Goal: Information Seeking & Learning: Learn about a topic

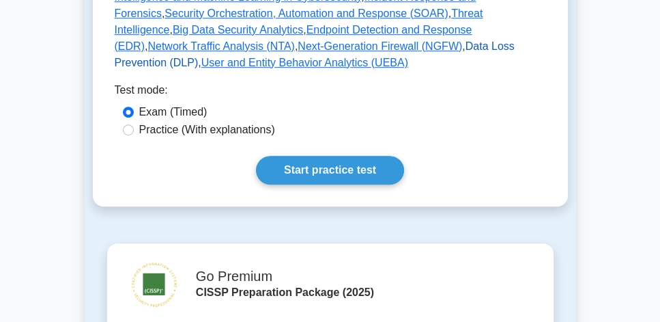
scroll to position [780, 0]
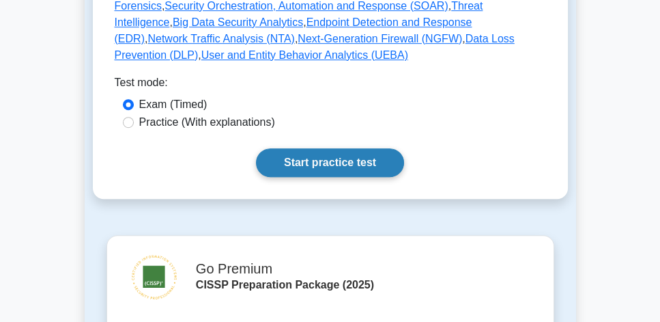
click at [354, 148] on link "Start practice test" at bounding box center [330, 162] width 148 height 29
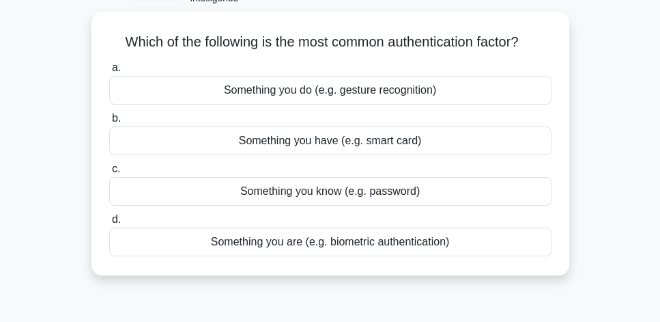
scroll to position [78, 0]
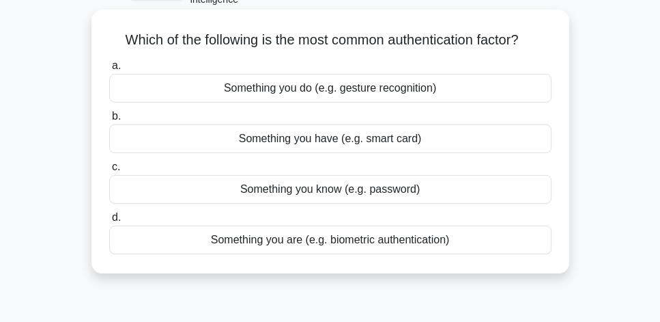
click at [406, 245] on div "Something you are (e.g. biometric authentication)" at bounding box center [330, 239] width 442 height 29
click at [109, 222] on input "d. Something you are (e.g. biometric authentication)" at bounding box center [109, 217] width 0 height 9
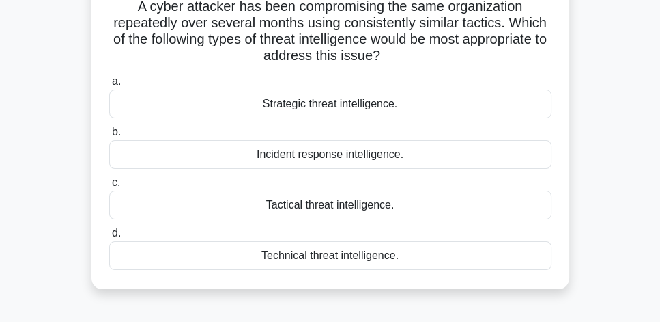
scroll to position [117, 0]
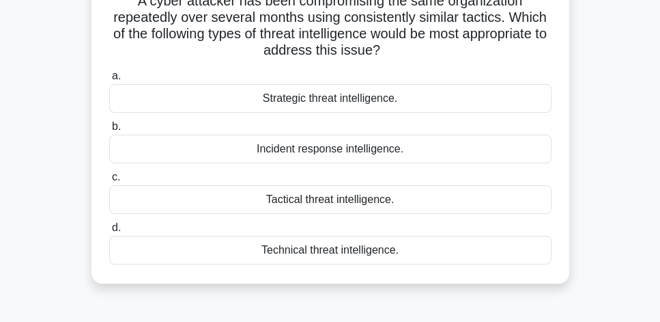
click at [420, 199] on div "Tactical threat intelligence." at bounding box center [330, 199] width 442 height 29
click at [109, 182] on input "c. Tactical threat intelligence." at bounding box center [109, 177] width 0 height 9
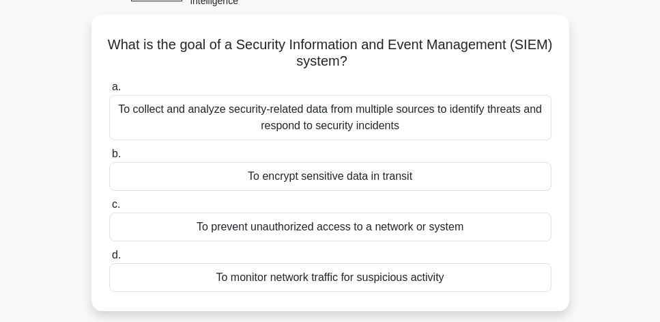
scroll to position [78, 0]
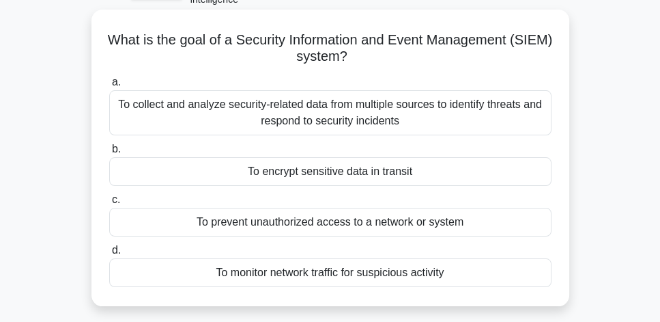
click at [473, 125] on div "To collect and analyze security-related data from multiple sources to identify …" at bounding box center [330, 112] width 442 height 45
click at [109, 87] on input "a. To collect and analyze security-related data from multiple sources to identi…" at bounding box center [109, 82] width 0 height 9
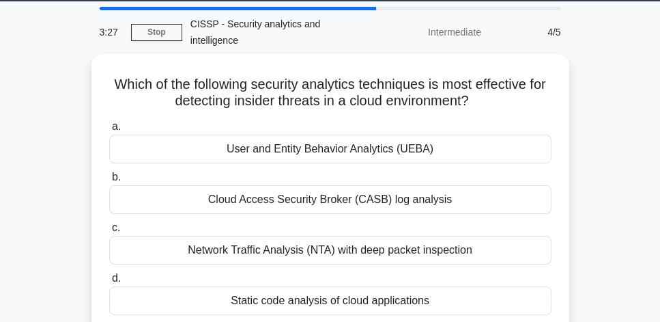
scroll to position [39, 0]
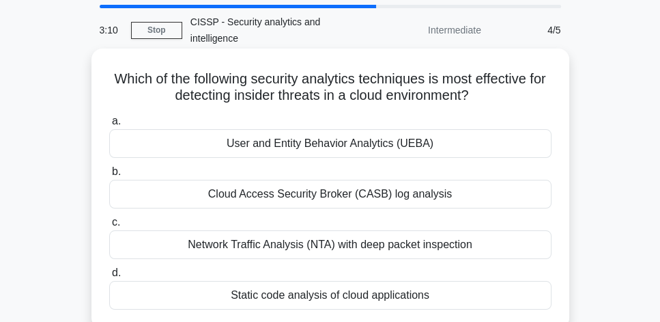
click at [512, 145] on div "User and Entity Behavior Analytics (UEBA)" at bounding box center [330, 143] width 442 height 29
click at [109, 126] on input "a. User and Entity Behavior Analytics (UEBA)" at bounding box center [109, 121] width 0 height 9
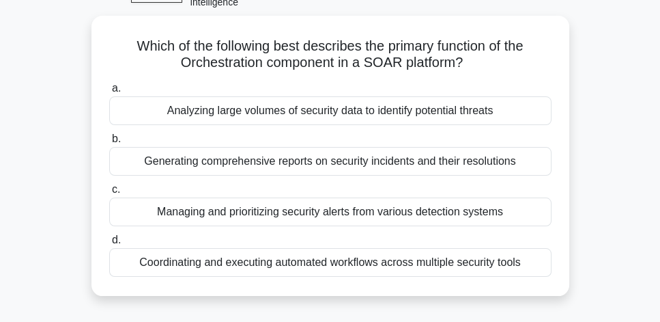
scroll to position [78, 0]
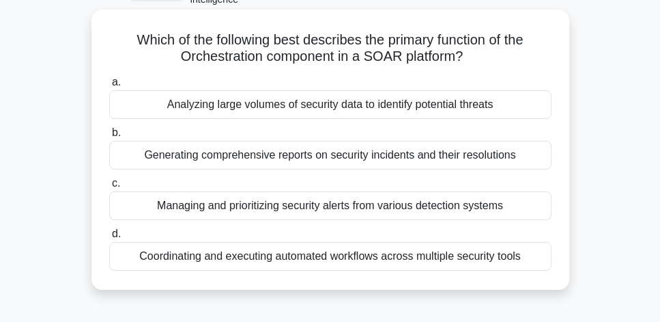
click at [524, 259] on div "Coordinating and executing automated workflows across multiple security tools" at bounding box center [330, 256] width 442 height 29
click at [109, 238] on input "d. Coordinating and executing automated workflows across multiple security tools" at bounding box center [109, 233] width 0 height 9
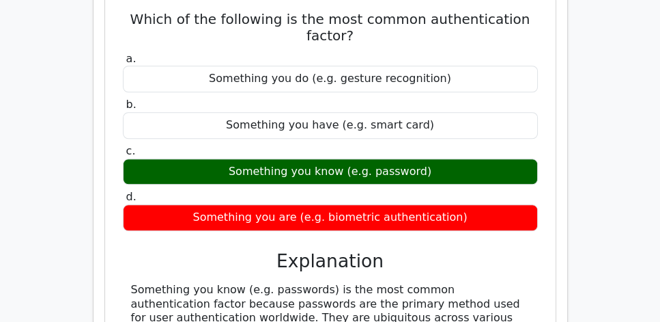
scroll to position [1248, 0]
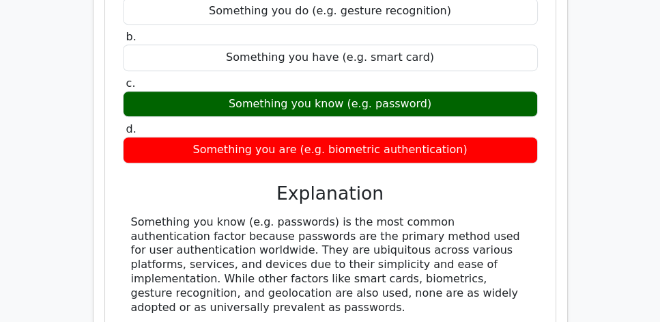
click at [461, 222] on div "Something you know (e.g. passwords) is the most common authentication factor be…" at bounding box center [330, 265] width 399 height 100
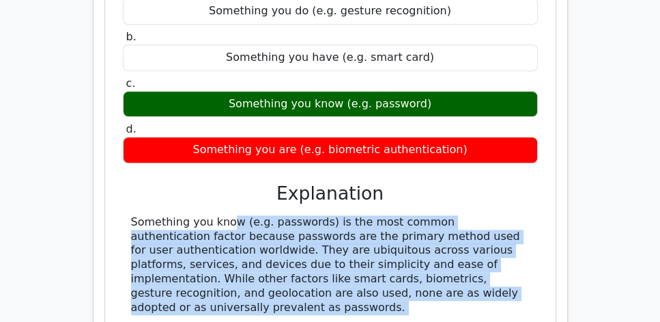
click at [461, 222] on div "Something you know (e.g. passwords) is the most common authentication factor be…" at bounding box center [330, 265] width 399 height 100
copy div "Something you know (e.g. passwords) is the most common authentication factor be…"
click at [543, 204] on div "Which of the following is the most common authentication factor? a. Something y…" at bounding box center [331, 139] width 440 height 424
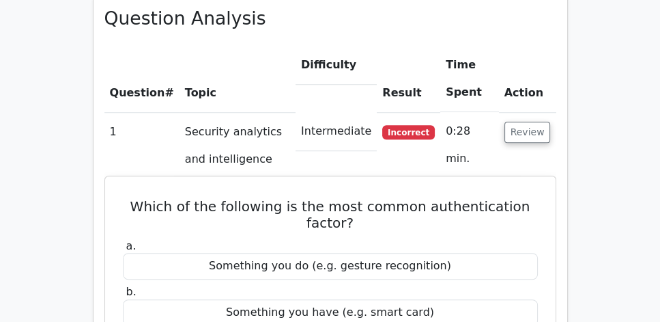
scroll to position [975, 0]
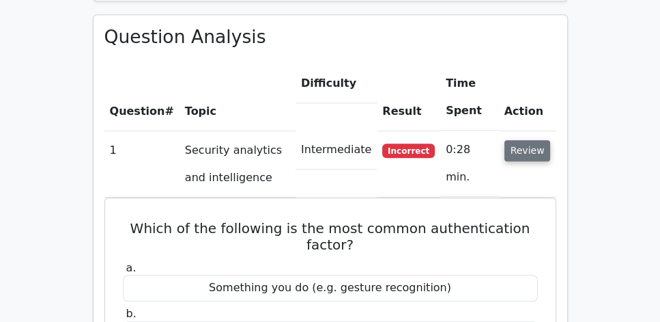
click at [521, 140] on button "Review" at bounding box center [528, 150] width 46 height 21
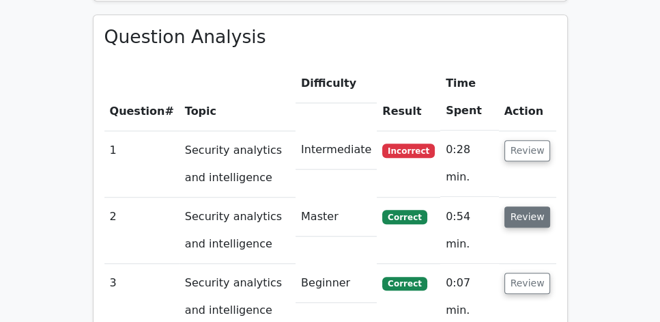
click at [530, 206] on button "Review" at bounding box center [528, 216] width 46 height 21
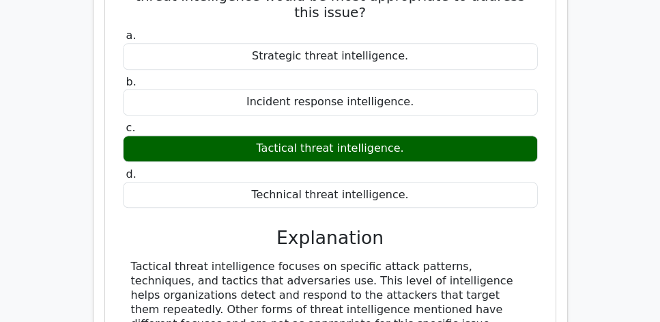
scroll to position [1326, 0]
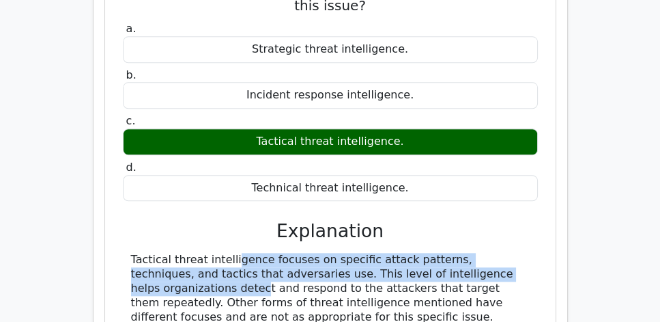
drag, startPoint x: 157, startPoint y: 206, endPoint x: 472, endPoint y: 227, distance: 316.1
click at [472, 253] on div "Tactical threat intelligence focuses on specific attack patterns, techniques, a…" at bounding box center [330, 288] width 399 height 71
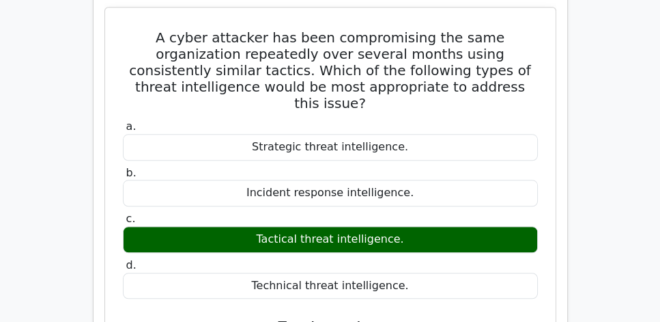
scroll to position [1131, 0]
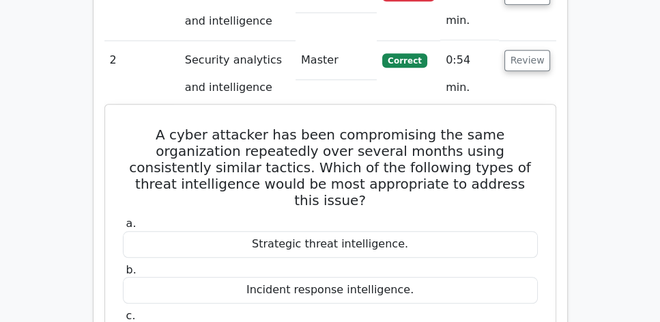
drag, startPoint x: 121, startPoint y: 98, endPoint x: 432, endPoint y: 284, distance: 362.8
copy div "A cyber attacker has been compromising the same organization repeatedly over se…"
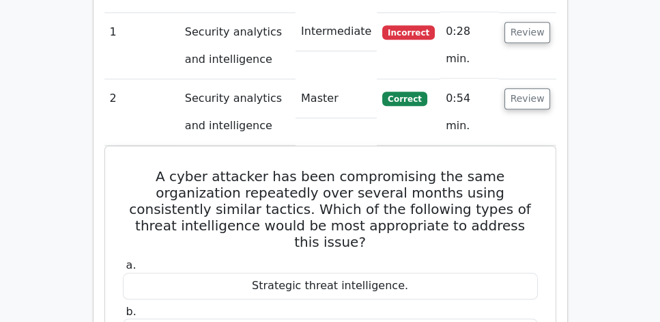
scroll to position [1092, 0]
click at [525, 89] on button "Review" at bounding box center [528, 99] width 46 height 21
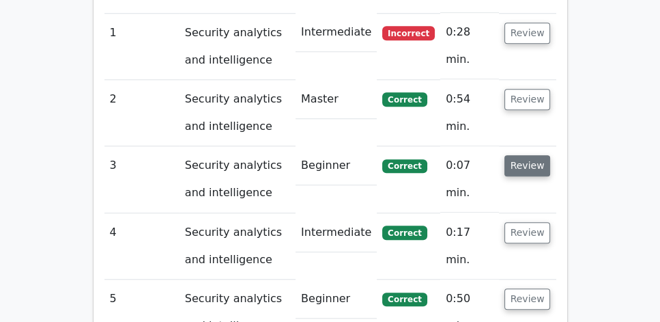
click at [529, 155] on button "Review" at bounding box center [528, 165] width 46 height 21
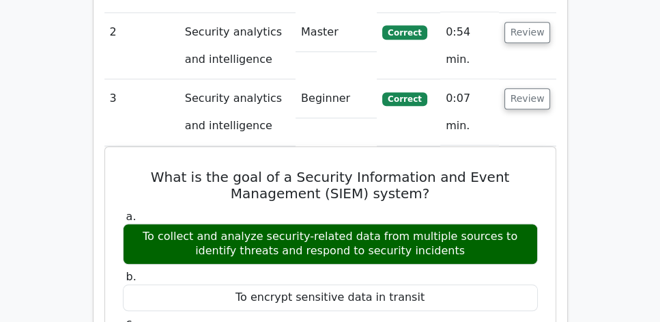
scroll to position [1170, 0]
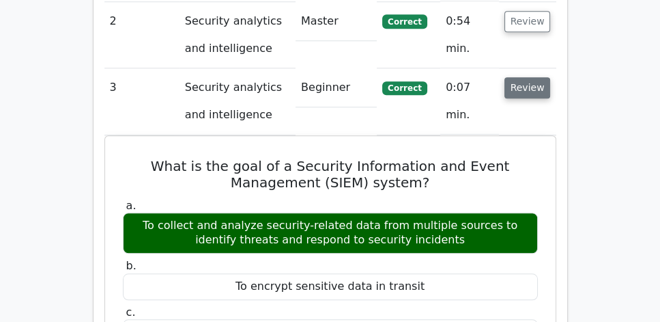
click at [538, 77] on button "Review" at bounding box center [528, 87] width 46 height 21
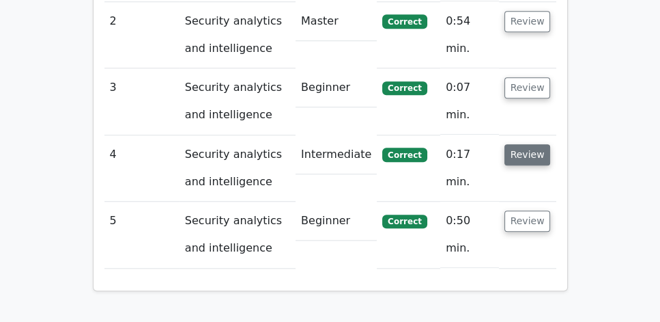
click at [533, 144] on button "Review" at bounding box center [528, 154] width 46 height 21
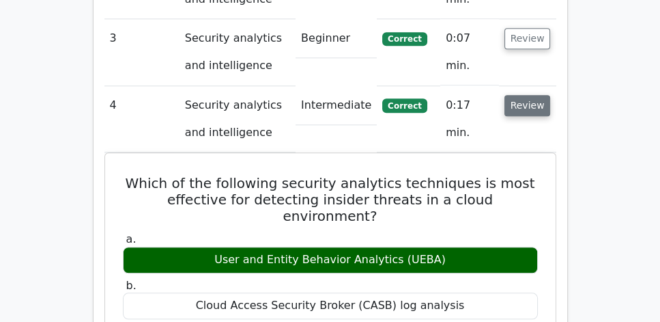
scroll to position [1248, 0]
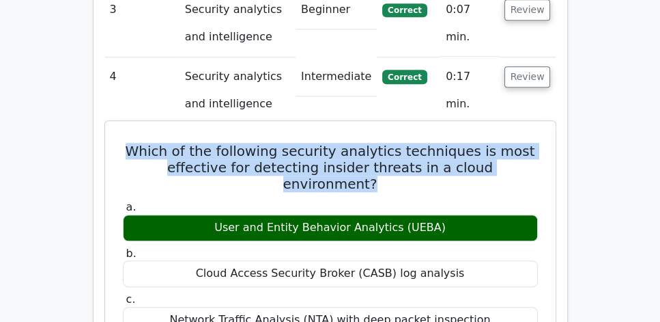
drag, startPoint x: 121, startPoint y: 112, endPoint x: 537, endPoint y: 130, distance: 416.9
click at [537, 143] on h5 "Which of the following security analytics techniques is most effective for dete…" at bounding box center [331, 167] width 418 height 49
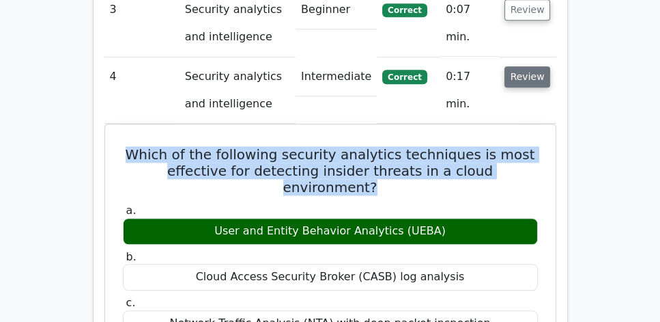
click at [533, 66] on button "Review" at bounding box center [528, 76] width 46 height 21
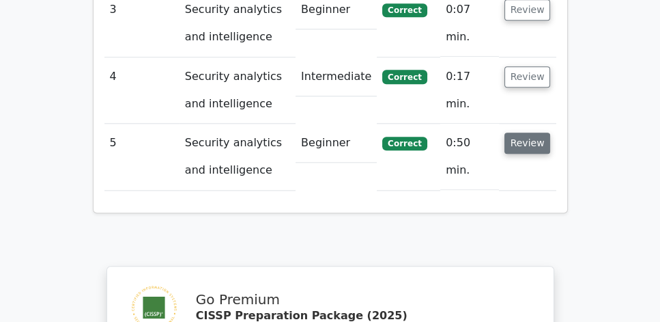
click at [530, 132] on button "Review" at bounding box center [528, 142] width 46 height 21
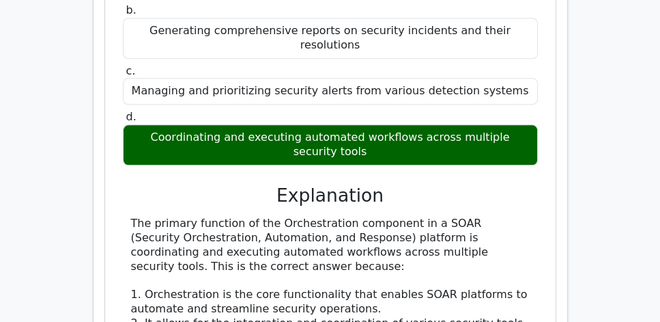
scroll to position [1638, 0]
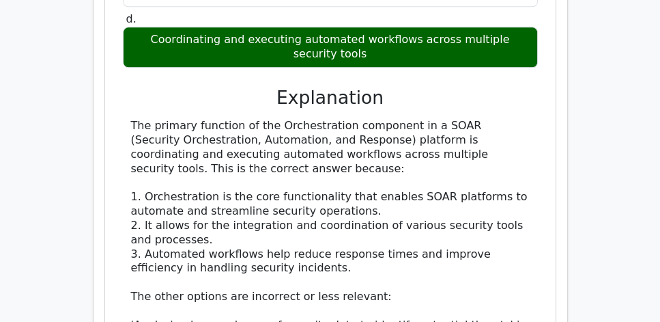
drag, startPoint x: 268, startPoint y: 119, endPoint x: 119, endPoint y: 74, distance: 156.2
click at [119, 74] on div "Which of the following best describes the primary function of the Orchestration…" at bounding box center [331, 206] width 440 height 807
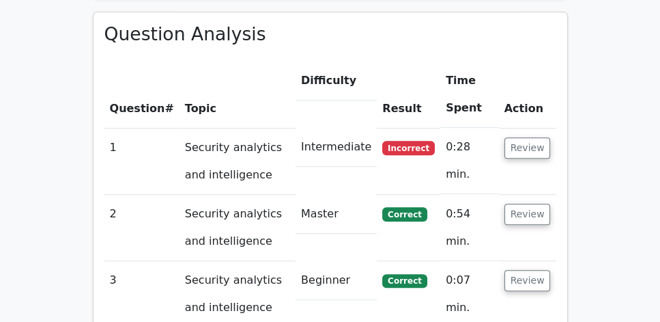
scroll to position [975, 0]
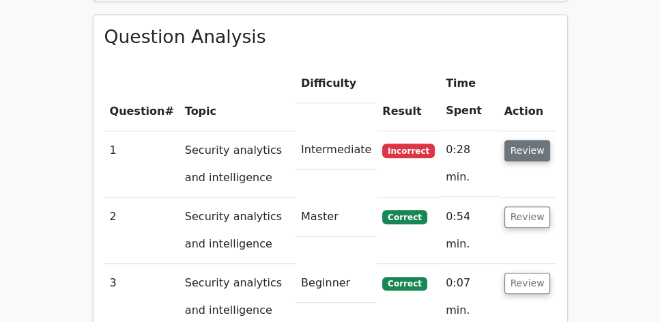
click at [534, 140] on button "Review" at bounding box center [528, 150] width 46 height 21
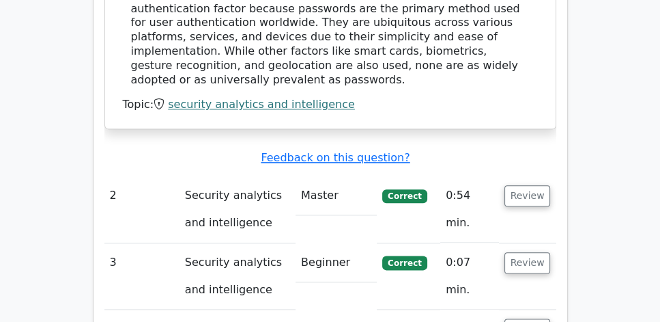
scroll to position [1521, 0]
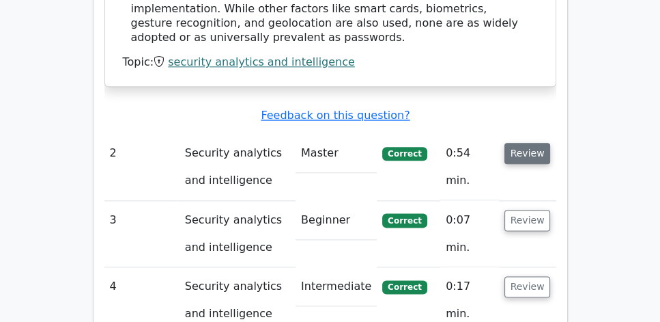
click at [530, 143] on button "Review" at bounding box center [528, 153] width 46 height 21
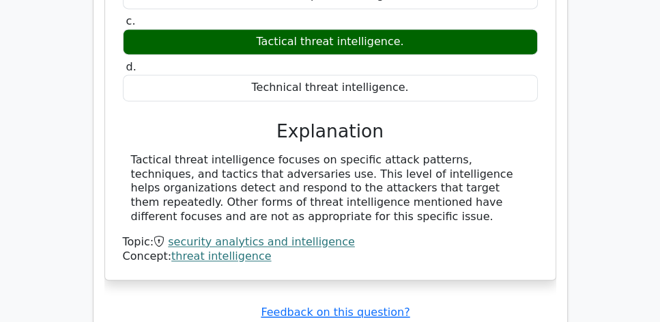
scroll to position [1912, 0]
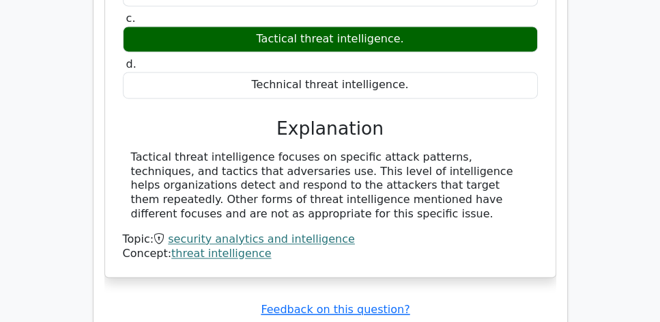
click at [363, 150] on div "Tactical threat intelligence focuses on specific attack patterns, techniques, a…" at bounding box center [330, 185] width 399 height 71
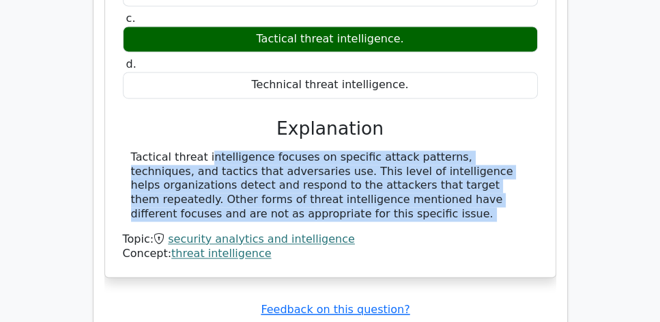
click at [363, 150] on div "Tactical threat intelligence focuses on specific attack patterns, techniques, a…" at bounding box center [330, 185] width 399 height 71
copy div "Tactical threat intelligence focuses on specific attack patterns, techniques, a…"
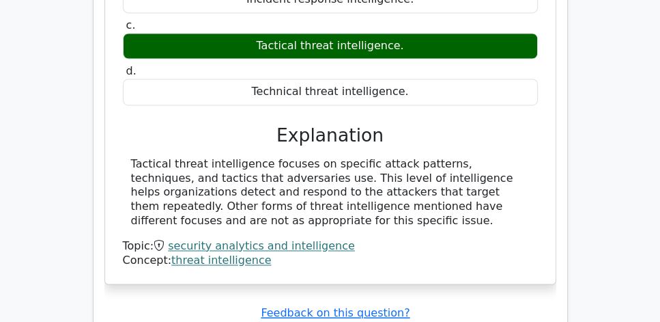
click at [601, 192] on main "Go Premium CISSP Preparation Package (2025) 5693 Superior-grade CISSP practice …" at bounding box center [330, 39] width 660 height 3824
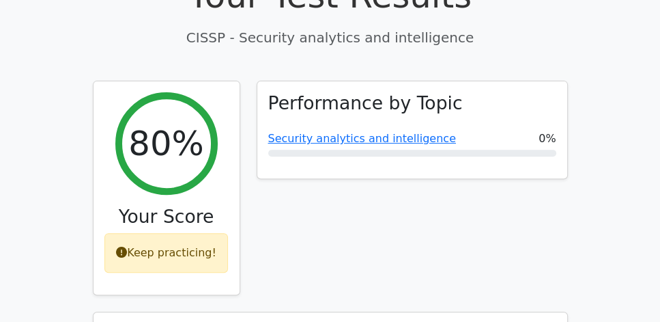
scroll to position [429, 0]
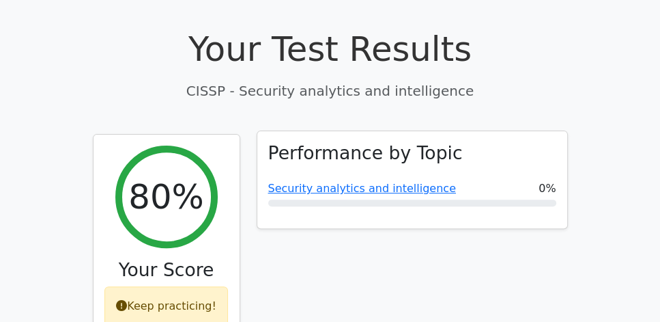
click at [361, 142] on h3 "Performance by Topic" at bounding box center [365, 153] width 195 height 22
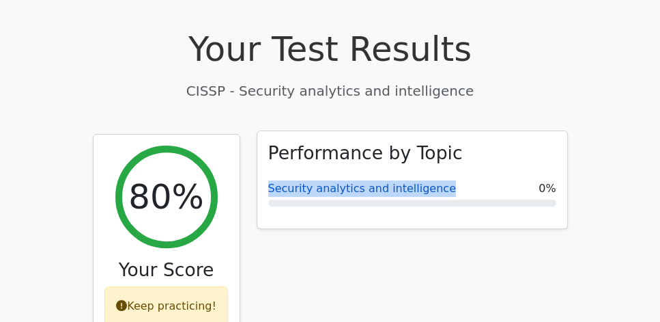
drag, startPoint x: 262, startPoint y: 157, endPoint x: 443, endPoint y: 157, distance: 180.9
click at [443, 157] on div "Performance by Topic Security analytics and intelligence 0%" at bounding box center [412, 179] width 310 height 97
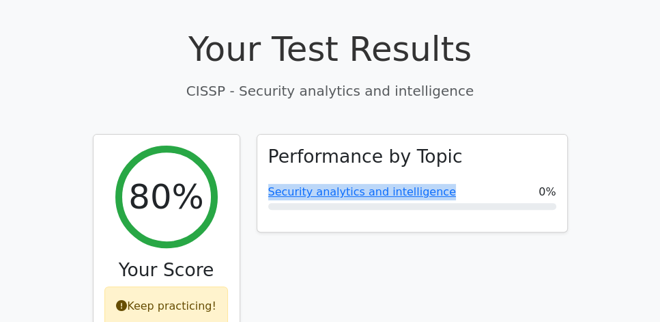
copy link "Security analytics and intelligence"
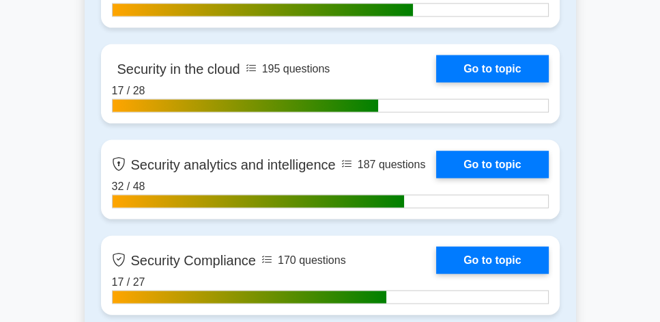
scroll to position [2656, 0]
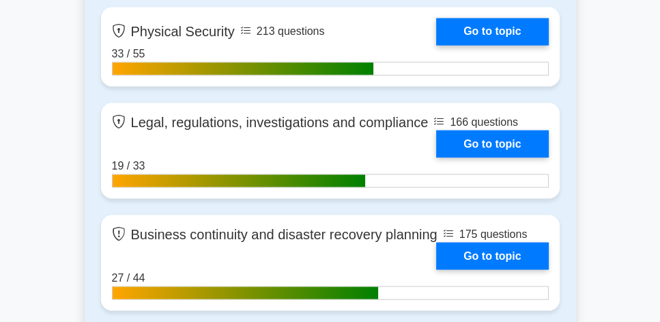
scroll to position [2226, 0]
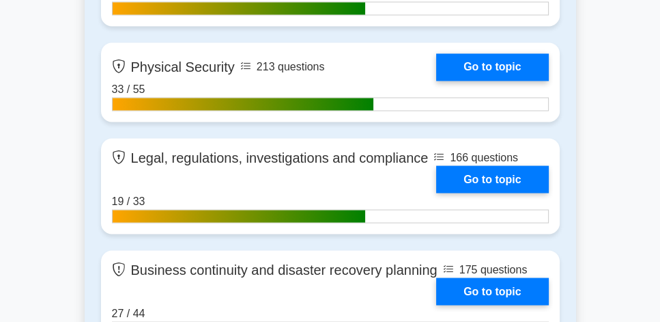
click at [89, 125] on div "Contents of the CISSP package 4537 CISSP questions grouped in 29 topics and 334…" at bounding box center [331, 162] width 492 height 2971
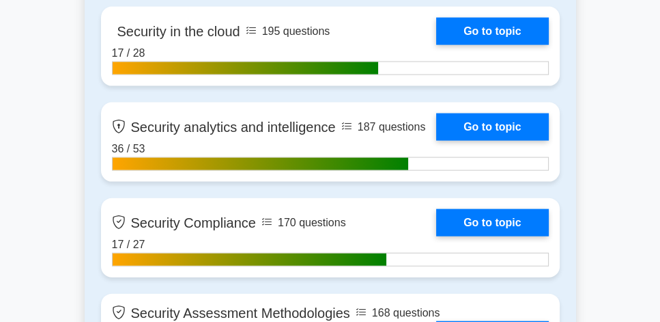
scroll to position [2695, 0]
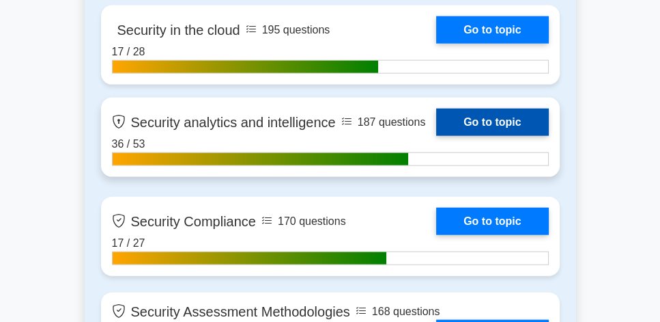
click at [449, 114] on link "Go to topic" at bounding box center [492, 122] width 112 height 27
